Goal: Information Seeking & Learning: Check status

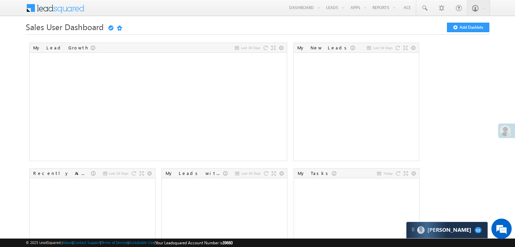
click at [508, 133] on div at bounding box center [509, 134] width 4 height 4
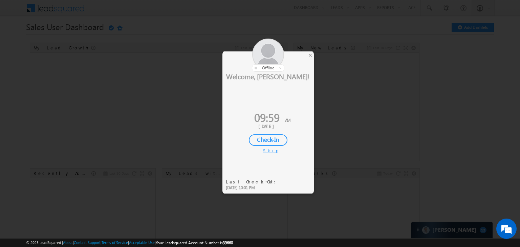
click at [267, 134] on div "Check-In" at bounding box center [268, 140] width 39 height 12
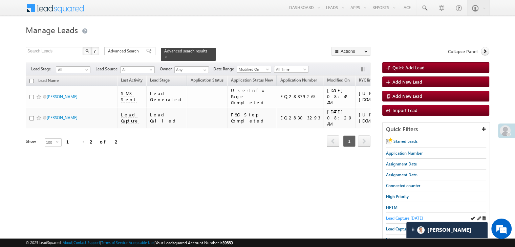
click at [403, 216] on span "Lead Capture [DATE]" at bounding box center [404, 218] width 37 height 5
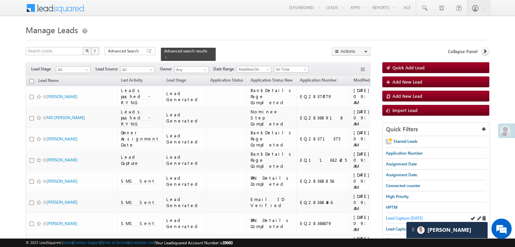
click at [393, 217] on span "Lead Capture [DATE]" at bounding box center [404, 218] width 37 height 5
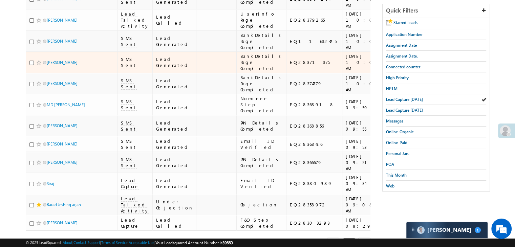
scroll to position [135, 0]
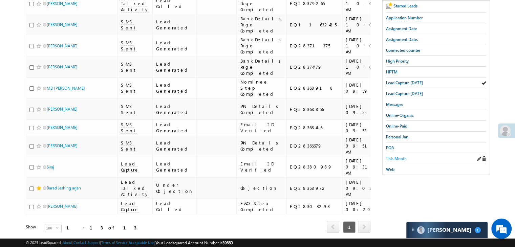
click at [397, 156] on span "This Month" at bounding box center [396, 158] width 21 height 5
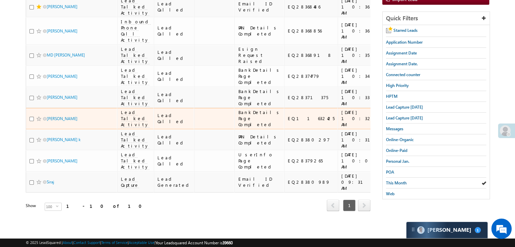
scroll to position [84, 0]
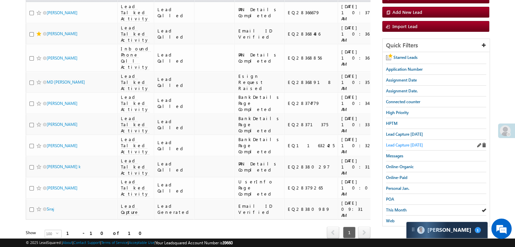
click at [413, 145] on span "Lead Capture [DATE]" at bounding box center [404, 145] width 37 height 5
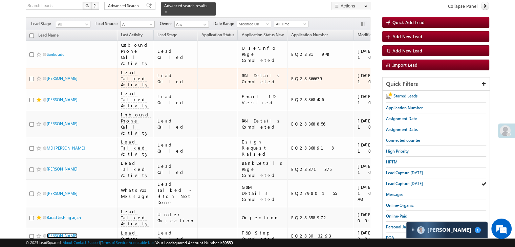
scroll to position [0, 0]
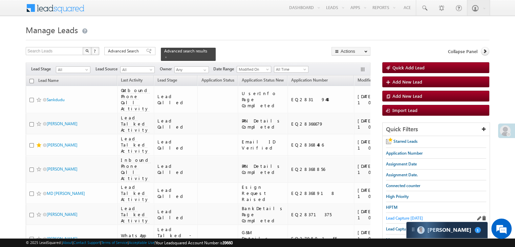
click at [401, 216] on span "Lead Capture [DATE]" at bounding box center [404, 218] width 37 height 5
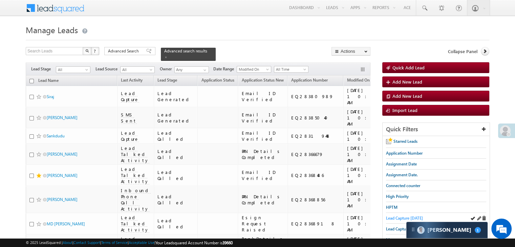
click at [390, 217] on span "Lead Capture [DATE]" at bounding box center [404, 218] width 37 height 5
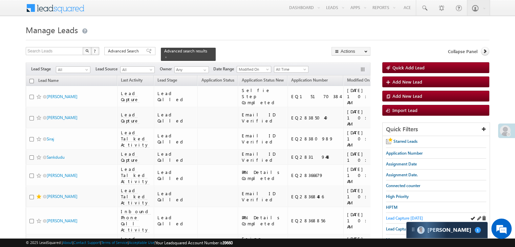
click at [398, 216] on span "Lead Capture [DATE]" at bounding box center [404, 218] width 37 height 5
click at [389, 217] on span "Lead Capture [DATE]" at bounding box center [404, 218] width 37 height 5
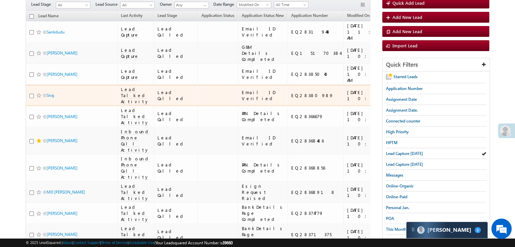
scroll to position [68, 0]
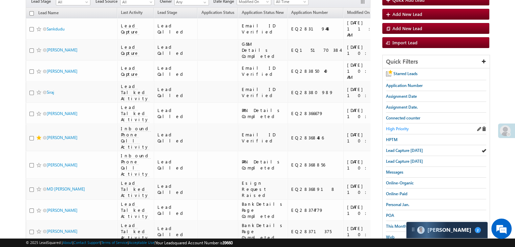
click at [392, 130] on span "High Priority" at bounding box center [397, 128] width 23 height 5
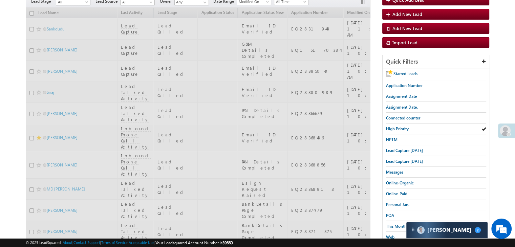
scroll to position [0, 0]
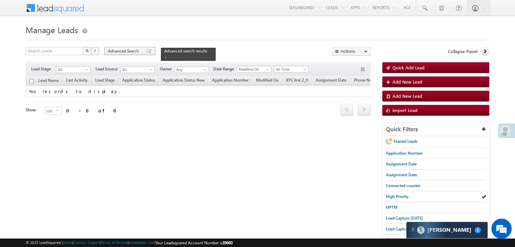
click at [126, 52] on span "Advanced Search" at bounding box center [124, 51] width 33 height 6
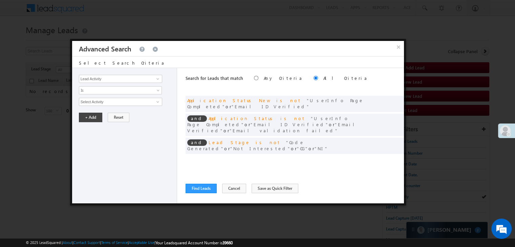
click at [389, 157] on span at bounding box center [388, 159] width 5 height 5
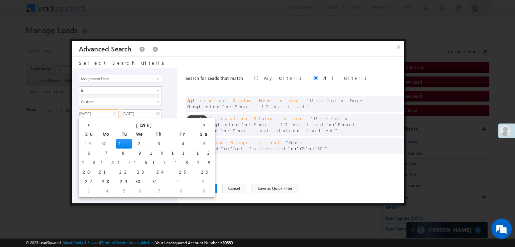
click at [112, 112] on input "[DATE]" at bounding box center [99, 113] width 40 height 9
click at [195, 125] on th "›" at bounding box center [204, 125] width 19 height 10
click at [84, 189] on td "31" at bounding box center [90, 191] width 21 height 9
type input "[DATE]"
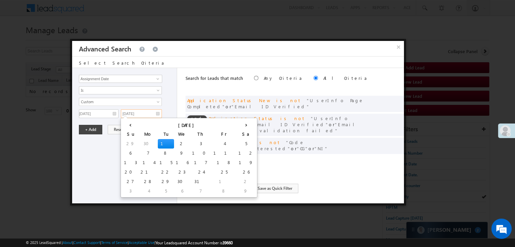
click at [151, 112] on input "[DATE]" at bounding box center [141, 113] width 41 height 9
click at [237, 124] on th "›" at bounding box center [246, 125] width 19 height 10
click at [169, 191] on td "2" at bounding box center [178, 191] width 19 height 9
type input "[DATE]"
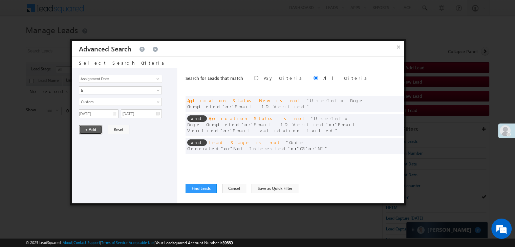
click at [93, 131] on button "+ Add" at bounding box center [90, 129] width 23 height 9
click at [206, 185] on button "Find Leads" at bounding box center [201, 188] width 31 height 9
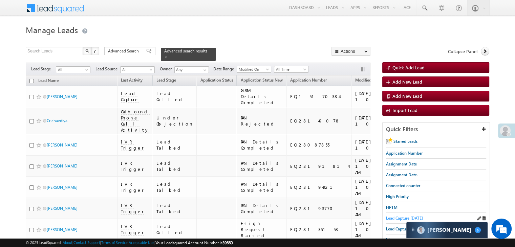
click at [412, 217] on span "Lead Capture [DATE]" at bounding box center [404, 218] width 37 height 5
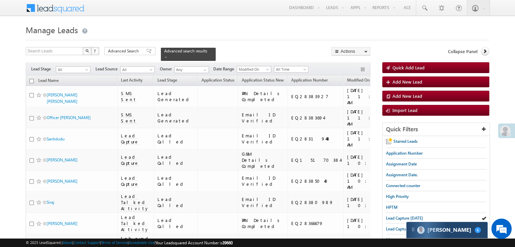
click at [416, 230] on div at bounding box center [413, 230] width 7 height 7
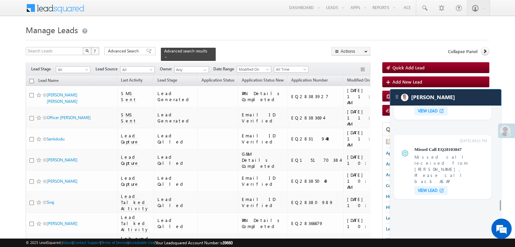
scroll to position [2759, 0]
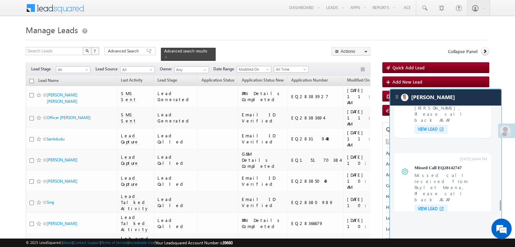
drag, startPoint x: 444, startPoint y: 187, endPoint x: 410, endPoint y: 173, distance: 36.2
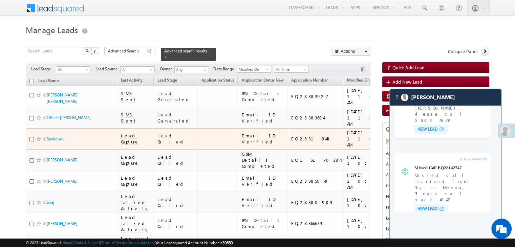
scroll to position [34, 0]
